Goal: Task Accomplishment & Management: Manage account settings

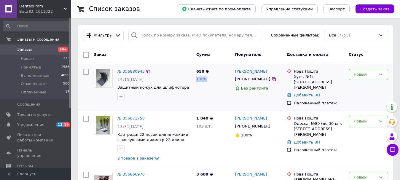
drag, startPoint x: 197, startPoint y: 82, endPoint x: 209, endPoint y: 82, distance: 12.1
click at [209, 82] on div "650 ₴ 1 шт." at bounding box center [213, 87] width 39 height 42
click at [205, 81] on div at bounding box center [205, 81] width 0 height 0
click at [217, 64] on div "№ 356880945 14:15, 12.08.2025 Защитный кожух для шлифмотора 650 ₴ 1 шт. Ігор Ра…" at bounding box center [235, 87] width 314 height 47
drag, startPoint x: 210, startPoint y: 77, endPoint x: 193, endPoint y: 67, distance: 19.1
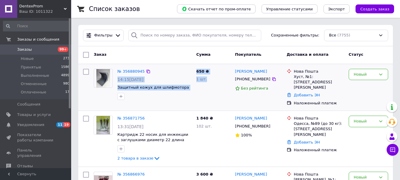
click at [193, 67] on div "№ 356880945 14:15, 12.08.2025 Защитный кожух для шлифмотора 650 ₴ 1 шт. Ігор Ра…" at bounding box center [236, 87] width 310 height 42
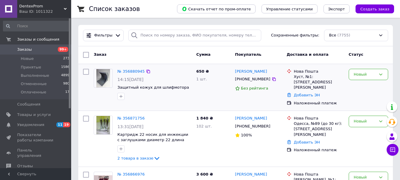
click at [193, 67] on div "№ 356880945 14:15, 12.08.2025 Защитный кожух для шлифмотора" at bounding box center [154, 84] width 79 height 36
drag, startPoint x: 206, startPoint y: 74, endPoint x: 220, endPoint y: 80, distance: 14.6
click at [220, 80] on div "650 ₴ 1 шт." at bounding box center [213, 87] width 39 height 42
click at [220, 80] on div "1 шт." at bounding box center [213, 79] width 34 height 6
drag, startPoint x: 217, startPoint y: 79, endPoint x: 191, endPoint y: 67, distance: 28.1
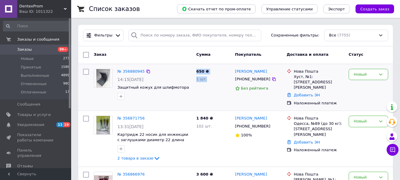
click at [195, 66] on div "650 ₴ 1 шт." at bounding box center [213, 87] width 39 height 42
click at [190, 68] on div "№ 356880945 14:15, 12.08.2025 Защитный кожух для шлифмотора" at bounding box center [154, 84] width 79 height 36
drag, startPoint x: 190, startPoint y: 68, endPoint x: 207, endPoint y: 79, distance: 20.6
click at [207, 79] on div "№ 356880945 14:15, 12.08.2025 Защитный кожух для шлифмотора 650 ₴ 1 шт. Ігор Ра…" at bounding box center [236, 87] width 310 height 42
click at [207, 79] on div "1 шт." at bounding box center [213, 79] width 34 height 6
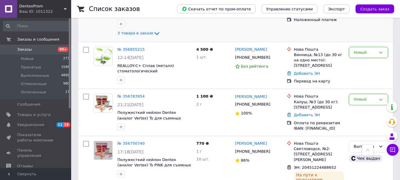
scroll to position [207, 0]
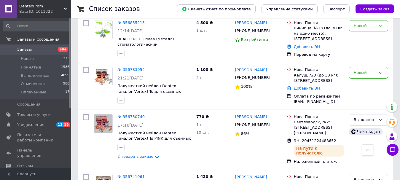
click at [127, 67] on link "№ 356783954" at bounding box center [130, 69] width 27 height 4
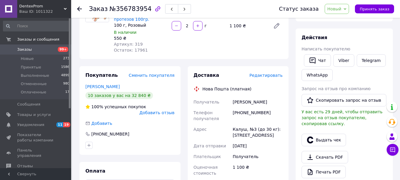
scroll to position [89, 0]
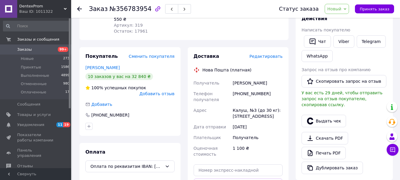
click at [270, 58] on span "Редактировать" at bounding box center [265, 56] width 33 height 5
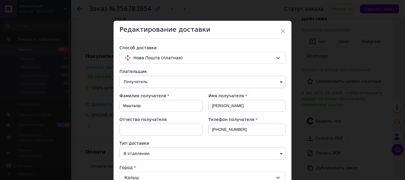
click at [314, 76] on div "× Редактирование доставки Способ доставки Нова Пошта (платная) Плательщик Получ…" at bounding box center [202, 90] width 405 height 180
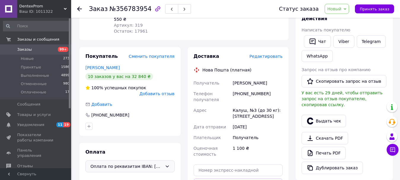
click at [165, 160] on div "Оплата по реквизитам IBAN: UA763220010000026206320519490 (способ удалён)" at bounding box center [129, 166] width 89 height 12
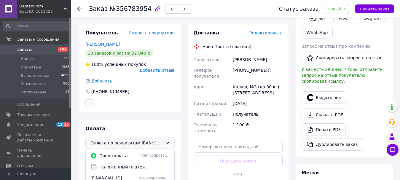
scroll to position [148, 0]
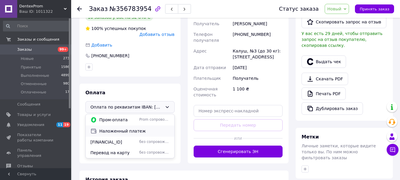
click at [136, 128] on span "Наложенный платеж" at bounding box center [134, 131] width 70 height 6
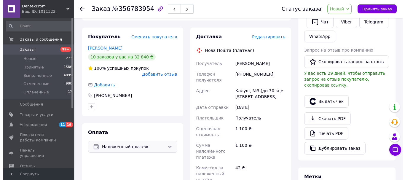
scroll to position [30, 0]
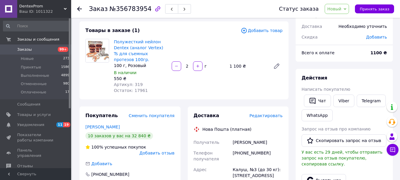
click at [274, 117] on span "Редактировать" at bounding box center [265, 115] width 33 height 5
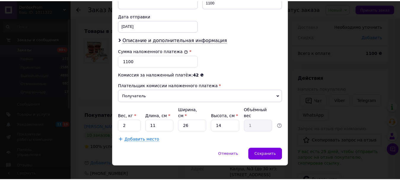
scroll to position [272, 0]
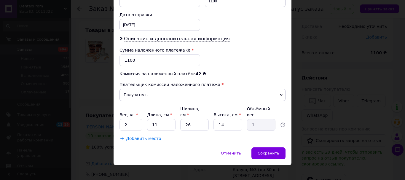
click at [351, 62] on div "× Редактирование доставки Способ доставки Нова Пошта (платная) Плательщик Получ…" at bounding box center [202, 90] width 405 height 180
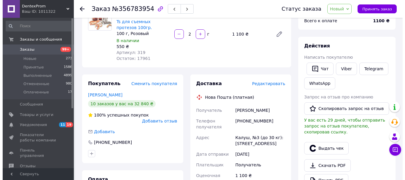
scroll to position [59, 0]
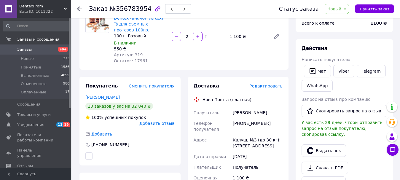
click at [273, 87] on span "Редактировать" at bounding box center [265, 86] width 33 height 5
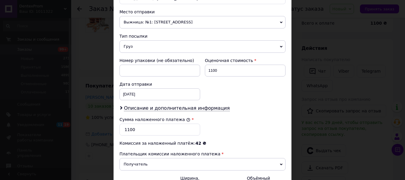
scroll to position [237, 0]
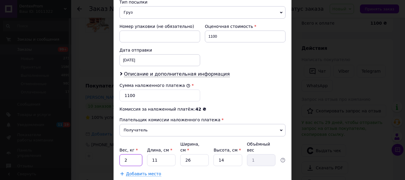
click at [129, 154] on input "2" at bounding box center [130, 160] width 23 height 12
type input "0.2"
type input "2"
type input "0.18"
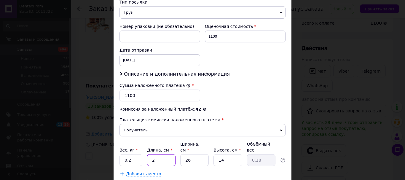
type input "20"
type input "1.82"
type input "20"
type input "2"
type input "0.14"
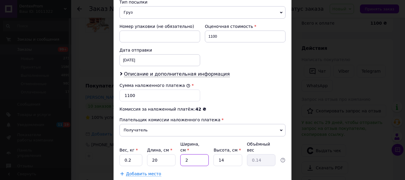
type input "20"
type input "1.4"
type input "20"
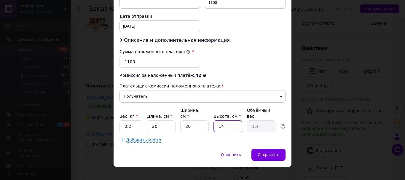
scroll to position [272, 0]
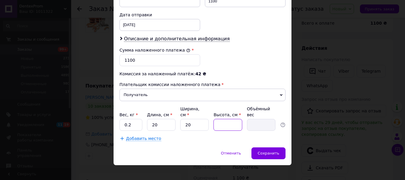
type input "7"
type input "0.7"
type input "6"
type input "0.6"
type input "6"
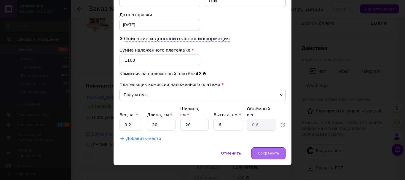
click at [258, 148] on div "Сохранить" at bounding box center [268, 153] width 34 height 12
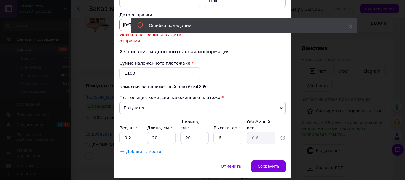
scroll to position [213, 0]
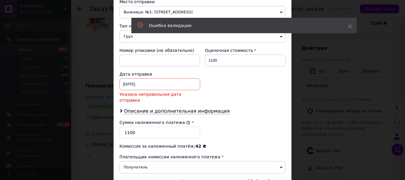
click at [140, 76] on div "Дата отправки" at bounding box center [159, 74] width 81 height 6
click at [145, 82] on div "31.07.2025 < 2025 > < Июль > Пн Вт Ср Чт Пт Сб Вс 30 1 2 3 4 5 6 7 8 9 10 11 12…" at bounding box center [159, 84] width 81 height 12
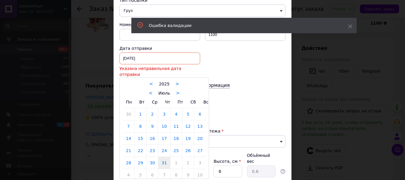
scroll to position [243, 0]
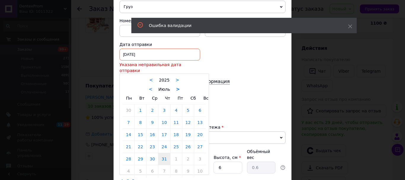
click at [176, 87] on link ">" at bounding box center [178, 89] width 4 height 5
click at [177, 87] on link ">" at bounding box center [179, 89] width 4 height 5
click at [179, 87] on link ">" at bounding box center [181, 89] width 4 height 5
click at [151, 86] on div "< Ноябрь >" at bounding box center [164, 89] width 83 height 6
click at [149, 87] on link "<" at bounding box center [149, 89] width 4 height 5
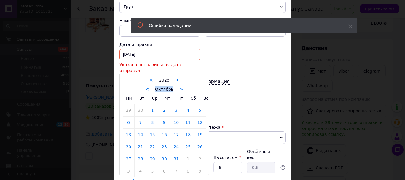
click at [149, 87] on link "<" at bounding box center [147, 89] width 4 height 5
click at [180, 87] on link ">" at bounding box center [182, 89] width 4 height 5
click at [178, 87] on link ">" at bounding box center [180, 89] width 4 height 5
click at [179, 87] on link ">" at bounding box center [181, 89] width 4 height 5
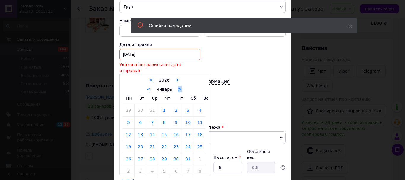
click at [179, 87] on link ">" at bounding box center [180, 89] width 4 height 5
click at [180, 87] on link ">" at bounding box center [182, 89] width 4 height 5
click at [176, 87] on link ">" at bounding box center [178, 89] width 4 height 5
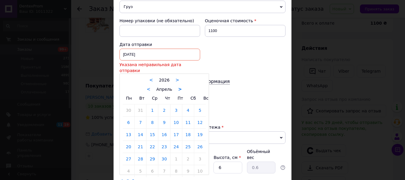
click at [178, 87] on link ">" at bounding box center [180, 89] width 4 height 5
click at [176, 87] on link ">" at bounding box center [177, 89] width 4 height 5
click at [176, 87] on link ">" at bounding box center [178, 89] width 4 height 5
click at [178, 86] on div "< Июль >" at bounding box center [164, 89] width 83 height 6
click at [176, 87] on link ">" at bounding box center [178, 89] width 4 height 5
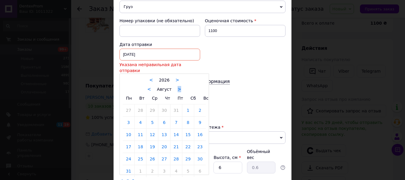
click at [186, 86] on div "< Август >" at bounding box center [164, 89] width 83 height 6
click at [151, 130] on link "12" at bounding box center [152, 135] width 12 height 12
type input "12.08.2026"
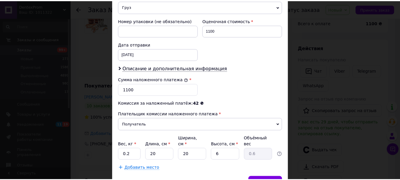
scroll to position [272, 0]
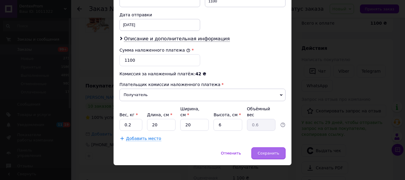
click at [279, 149] on div "Сохранить" at bounding box center [268, 153] width 34 height 12
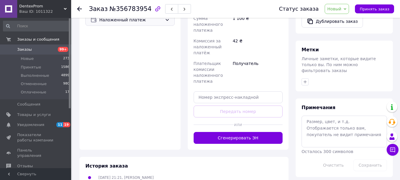
scroll to position [237, 0]
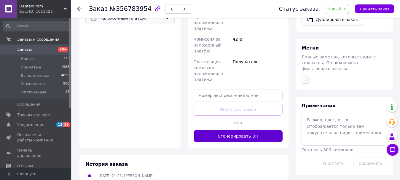
click at [231, 130] on button "Сгенерировать ЭН" at bounding box center [237, 136] width 89 height 12
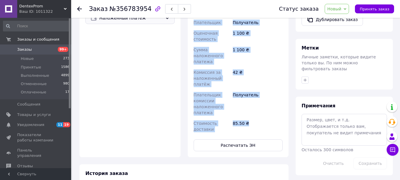
drag, startPoint x: 203, startPoint y: 102, endPoint x: 254, endPoint y: 124, distance: 55.3
click at [254, 124] on div "Доставка Редактировать Нова Пошта (платная) Номер накладной 20451225150615 Стат…" at bounding box center [237, 28] width 89 height 246
copy div "Нова Пошта (платная) Номер накладной 20451225150615 Статус отправления Планируе…"
click at [217, 144] on button "Распечатать ЭН" at bounding box center [237, 145] width 89 height 12
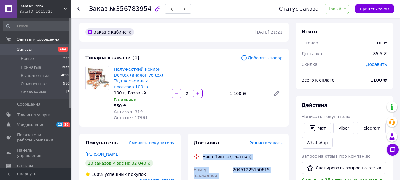
scroll to position [0, 0]
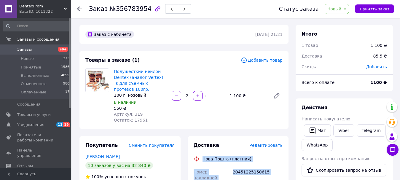
click at [347, 6] on span "Новый" at bounding box center [336, 9] width 25 height 10
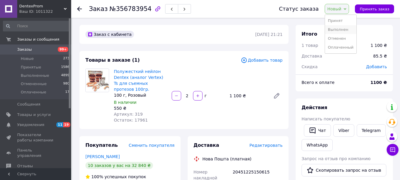
click at [345, 32] on li "Выполнен" at bounding box center [340, 29] width 31 height 9
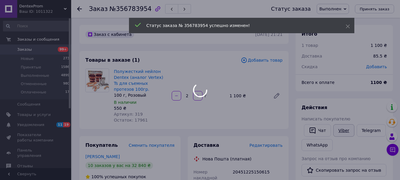
click at [343, 133] on link "Viber" at bounding box center [343, 130] width 21 height 12
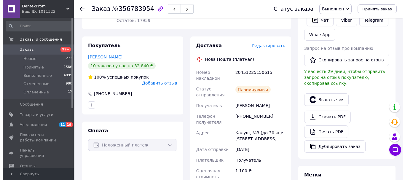
scroll to position [89, 0]
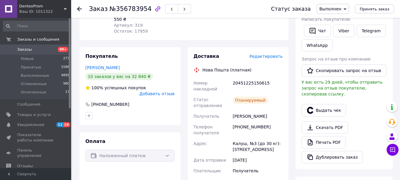
click at [268, 56] on span "Редактировать" at bounding box center [265, 56] width 33 height 5
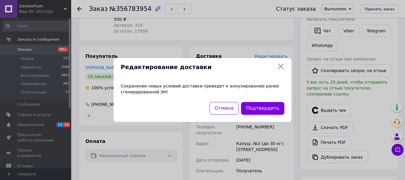
click at [277, 89] on div "Сохранение новых условий доставки приведет к аннулированию ранее сгенерированно…" at bounding box center [202, 89] width 178 height 26
click at [271, 100] on div "Сохранение новых условий доставки приведет к аннулированию ранее сгенерированно…" at bounding box center [202, 89] width 178 height 26
click at [271, 108] on button "Подтвердить" at bounding box center [262, 108] width 43 height 13
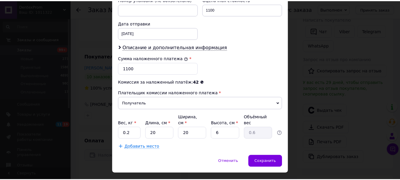
scroll to position [267, 0]
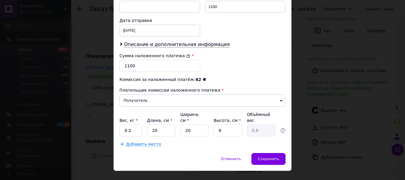
click at [322, 93] on div "× Редактирование доставки Способ доставки Нова Пошта (платная) Плательщик Получ…" at bounding box center [202, 90] width 405 height 180
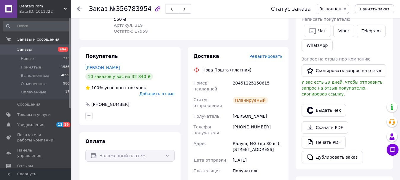
click at [127, 154] on div "Наложенный платеж" at bounding box center [129, 156] width 89 height 12
click at [386, 7] on span "Принять заказ" at bounding box center [374, 9] width 30 height 4
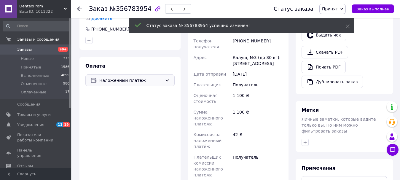
scroll to position [178, 0]
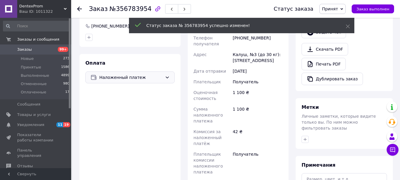
click at [134, 74] on span "Наложенный платеж" at bounding box center [130, 77] width 63 height 7
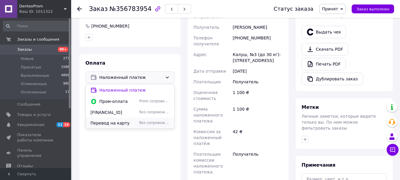
click at [134, 120] on span "Перевод на карту" at bounding box center [113, 123] width 47 height 6
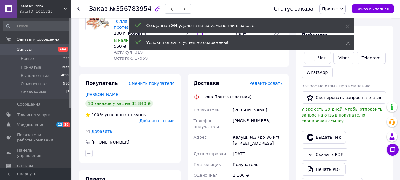
scroll to position [59, 0]
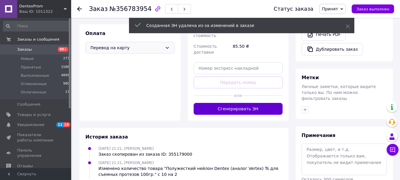
click at [255, 103] on button "Сгенерировать ЭН" at bounding box center [237, 109] width 89 height 12
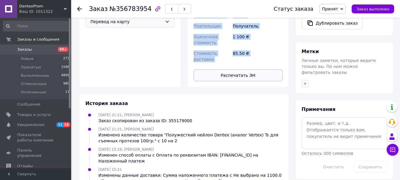
scroll to position [237, 0]
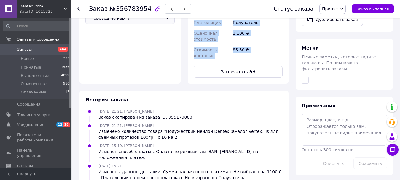
drag, startPoint x: 201, startPoint y: 38, endPoint x: 260, endPoint y: 56, distance: 61.8
copy div "Нова Пошта (платная) Номер накладной 20451225151816 Статус отправления Планируе…"
click at [236, 66] on button "Распечатать ЭН" at bounding box center [237, 72] width 89 height 12
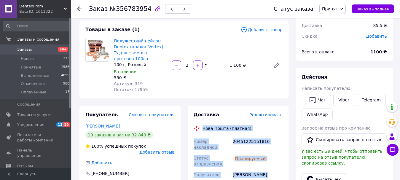
scroll to position [0, 0]
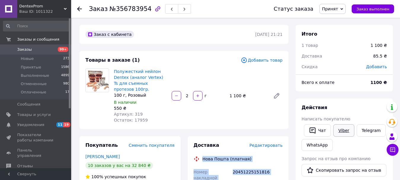
click at [347, 129] on link "Viber" at bounding box center [343, 130] width 21 height 12
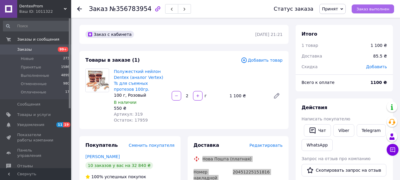
click at [391, 9] on button "Заказ выполнен" at bounding box center [372, 8] width 42 height 9
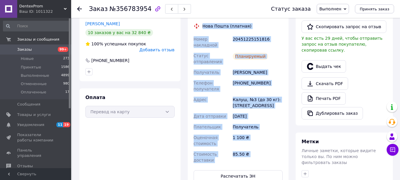
scroll to position [148, 0]
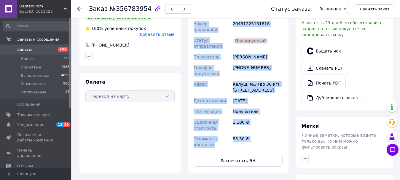
copy div "Нова Пошта (платная) Номер накладной 20451225151816 Статус отправления Планируе…"
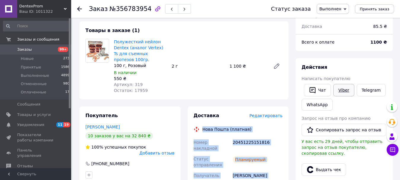
click at [342, 91] on link "Viber" at bounding box center [343, 90] width 21 height 12
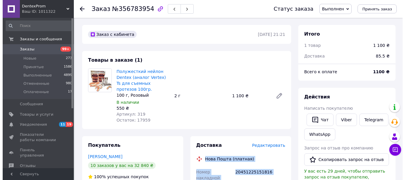
scroll to position [0, 0]
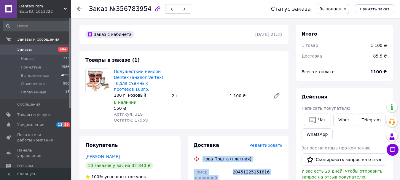
click at [43, 50] on span "Заказы" at bounding box center [36, 49] width 38 height 5
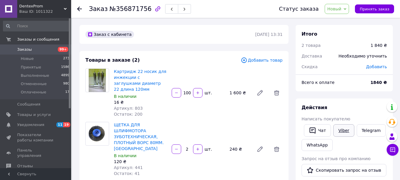
click at [346, 130] on link "Viber" at bounding box center [343, 130] width 21 height 12
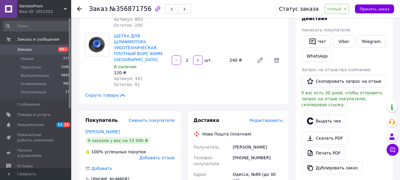
scroll to position [59, 0]
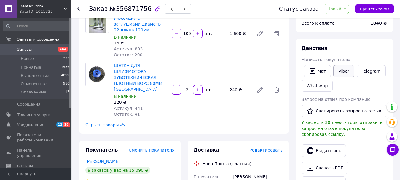
click at [348, 76] on link "Viber" at bounding box center [343, 71] width 21 height 12
click at [340, 73] on link "Viber" at bounding box center [343, 71] width 21 height 12
click at [338, 70] on link "Viber" at bounding box center [343, 71] width 21 height 12
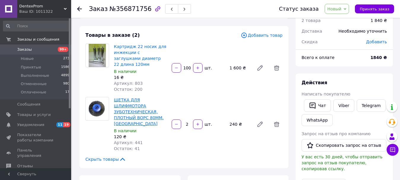
scroll to position [0, 0]
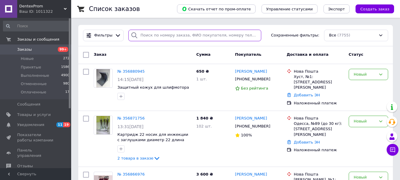
click at [172, 39] on input "search" at bounding box center [194, 36] width 133 height 12
paste input "+380631547170"
type input "+380963800694"
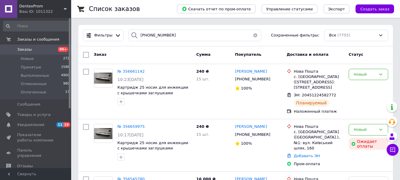
click at [175, 46] on div "Заказ Сумма Покупатель Доставка и оплата Статус" at bounding box center [235, 55] width 314 height 18
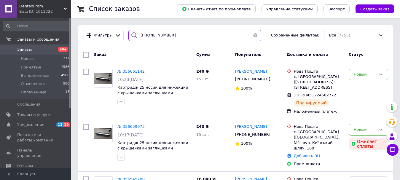
click at [181, 39] on input "+380963800694" at bounding box center [194, 36] width 133 height 12
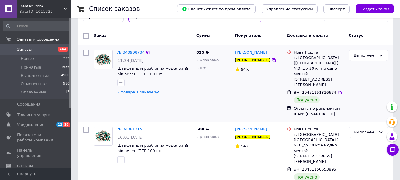
scroll to position [30, 0]
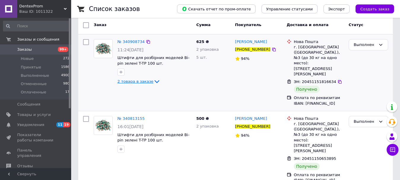
click at [142, 82] on span "2 товара в заказе" at bounding box center [135, 81] width 36 height 4
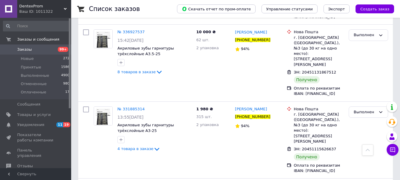
scroll to position [326, 0]
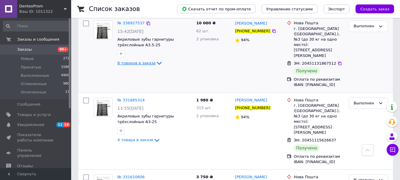
click at [143, 61] on span "8 товаров в заказе" at bounding box center [136, 63] width 38 height 4
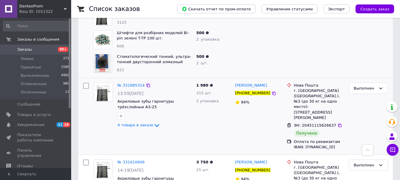
scroll to position [533, 0]
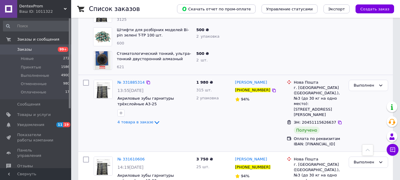
click at [132, 120] on span "4 товара в заказе" at bounding box center [135, 122] width 36 height 4
click at [136, 122] on span "4 товара в заказе" at bounding box center [135, 122] width 36 height 4
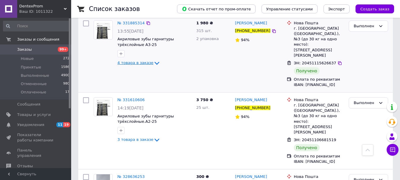
click at [143, 62] on span "4 товара в заказе" at bounding box center [135, 62] width 36 height 4
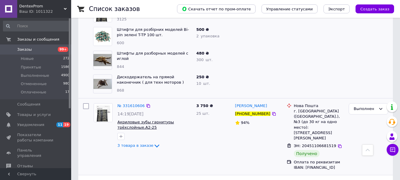
scroll to position [711, 0]
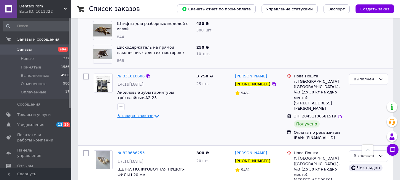
click at [129, 114] on span "3 товара в заказе" at bounding box center [135, 116] width 36 height 4
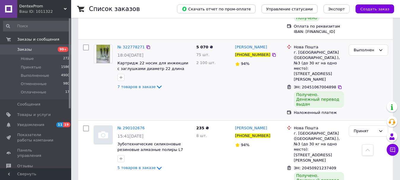
scroll to position [1037, 0]
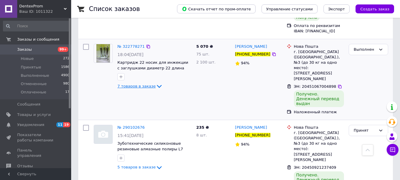
click at [143, 84] on span "7 товаров в заказе" at bounding box center [136, 86] width 38 height 4
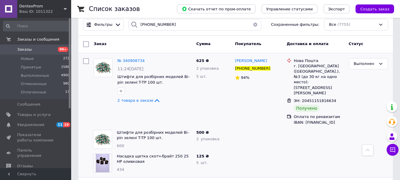
scroll to position [0, 0]
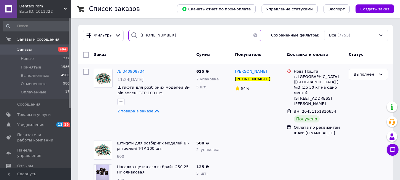
click at [183, 37] on input "+380963800694" at bounding box center [194, 36] width 133 height 12
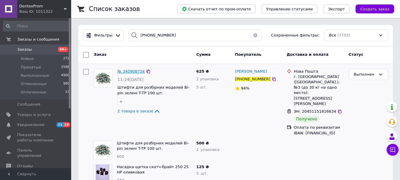
click at [132, 73] on span "№ 340908734" at bounding box center [130, 71] width 27 height 4
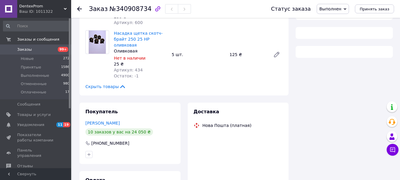
scroll to position [89, 0]
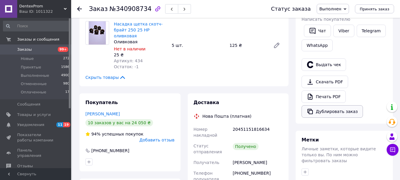
click at [328, 113] on button "Дублировать заказ" at bounding box center [331, 111] width 61 height 12
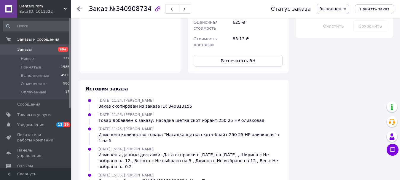
scroll to position [319, 0]
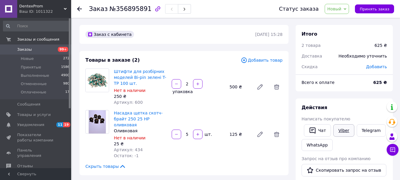
click at [343, 134] on link "Viber" at bounding box center [343, 130] width 21 height 12
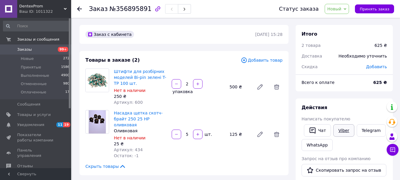
click at [343, 133] on link "Viber" at bounding box center [343, 130] width 21 height 12
click at [270, 59] on span "Добавить товар" at bounding box center [262, 60] width 42 height 7
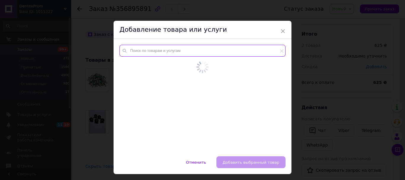
click at [184, 47] on input "text" at bounding box center [202, 51] width 166 height 12
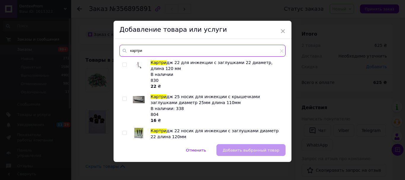
type input "картри"
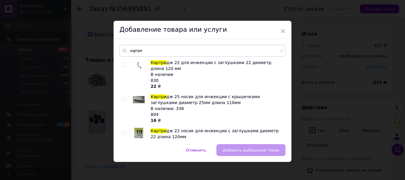
click at [123, 63] on input "checkbox" at bounding box center [124, 65] width 4 height 4
checkbox input "true"
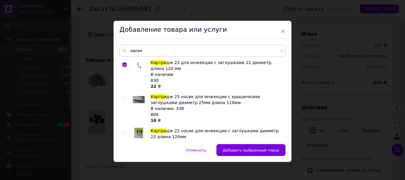
click at [231, 148] on span "Добавить выбранный товар" at bounding box center [251, 150] width 57 height 4
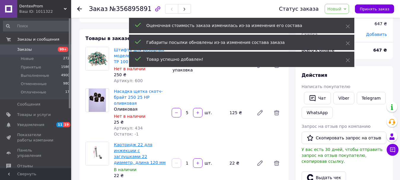
scroll to position [59, 0]
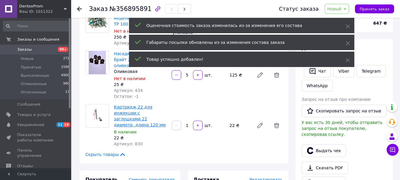
click at [136, 109] on link "Картридж 22 для инжекции с заглушками 22 диаметр, длина 120 мм" at bounding box center [140, 116] width 52 height 23
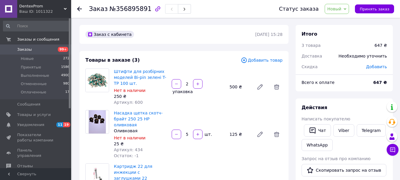
scroll to position [30, 0]
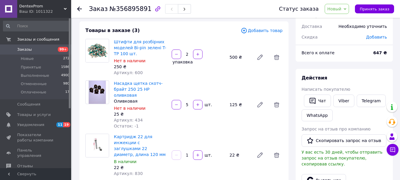
click at [271, 31] on span "Добавить товар" at bounding box center [262, 30] width 42 height 7
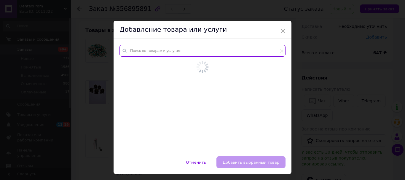
click at [160, 47] on input "text" at bounding box center [202, 51] width 166 height 12
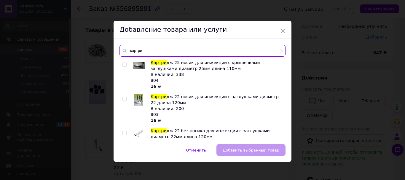
type input "картри"
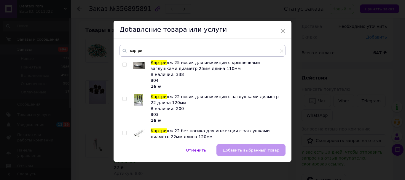
click at [124, 96] on div at bounding box center [125, 109] width 6 height 30
click at [123, 101] on div at bounding box center [125, 109] width 6 height 30
click at [135, 99] on img at bounding box center [138, 100] width 9 height 12
checkbox input "true"
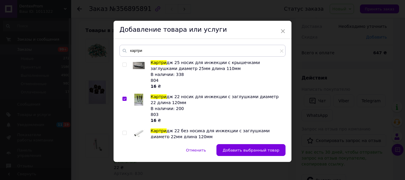
click at [126, 97] on div at bounding box center [125, 109] width 6 height 30
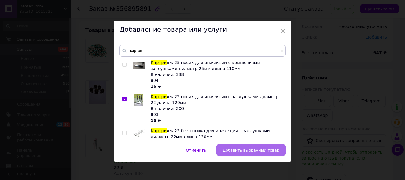
click at [242, 150] on span "Добавить выбранный товар" at bounding box center [251, 150] width 57 height 4
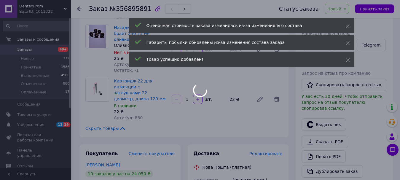
scroll to position [89, 0]
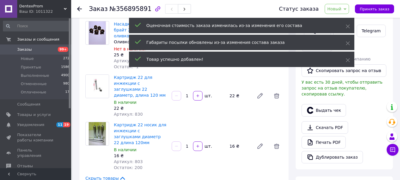
click at [283, 89] on div at bounding box center [276, 96] width 17 height 14
click at [282, 90] on span at bounding box center [277, 96] width 12 height 12
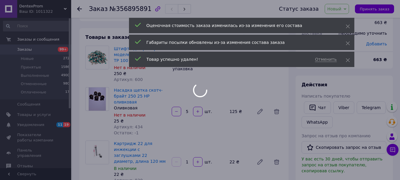
scroll to position [0, 0]
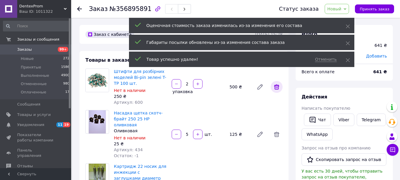
click at [275, 84] on icon at bounding box center [276, 86] width 7 height 7
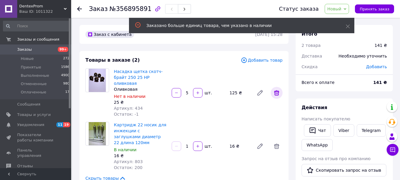
click at [281, 93] on span at bounding box center [277, 93] width 12 height 12
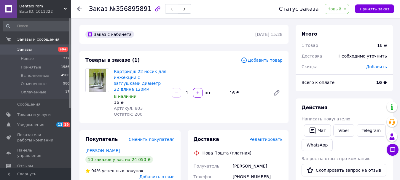
click at [189, 91] on input "1" at bounding box center [186, 93] width 9 height 4
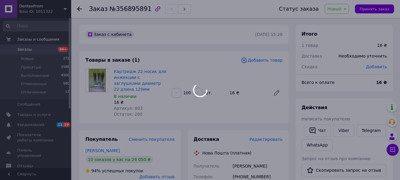
type input "100"
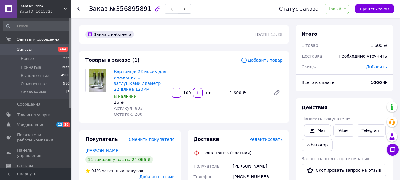
click at [49, 52] on span "Заказы" at bounding box center [36, 49] width 38 height 5
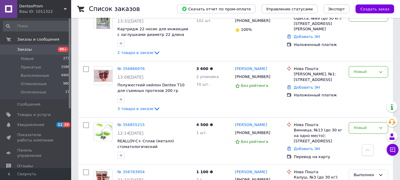
scroll to position [178, 0]
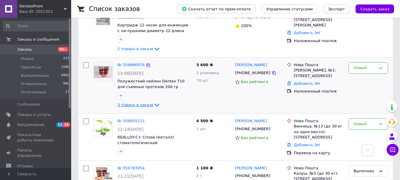
click at [145, 103] on span "3 товара в заказе" at bounding box center [135, 105] width 36 height 4
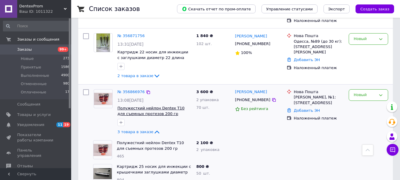
scroll to position [148, 0]
